Goal: Find specific page/section: Find specific page/section

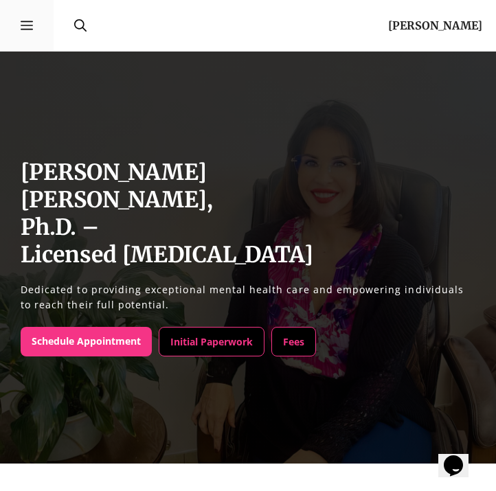
click at [39, 19] on button "Menu" at bounding box center [27, 26] width 54 height 52
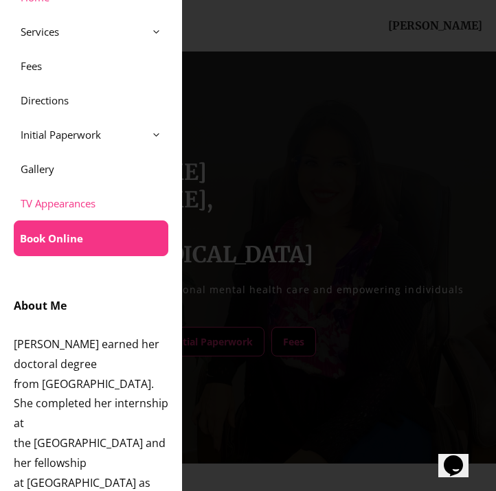
scroll to position [53, 0]
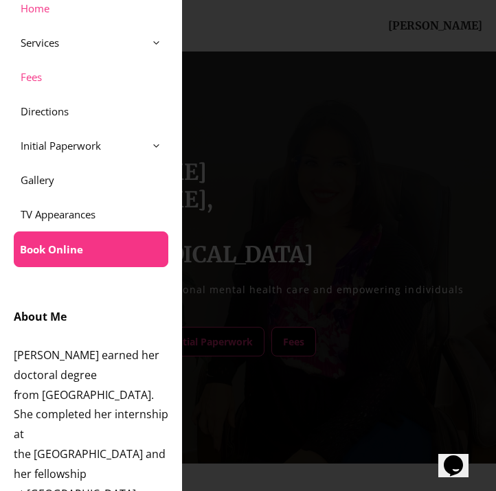
click at [82, 78] on link "Fees" at bounding box center [91, 77] width 182 height 34
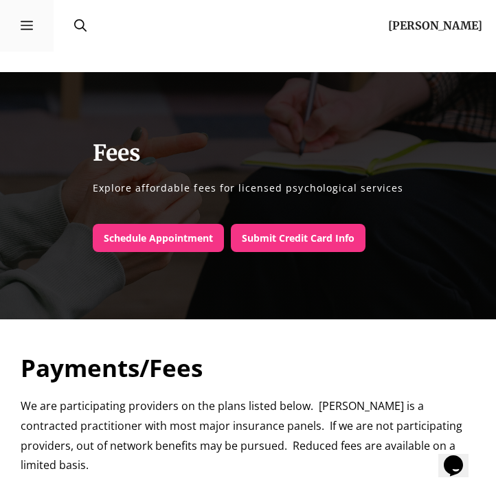
click at [32, 25] on icon "Mobile Toggle" at bounding box center [27, 25] width 12 height 9
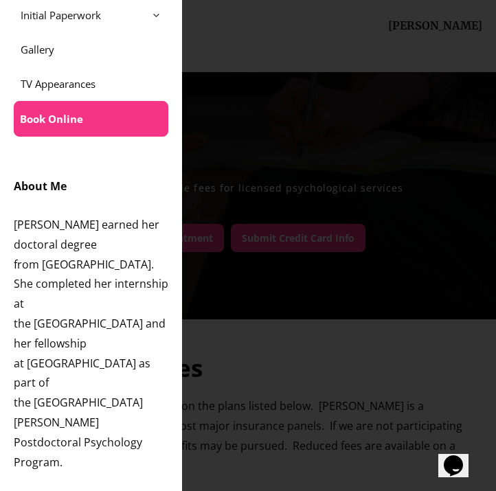
scroll to position [191, 0]
